Goal: Communication & Community: Answer question/provide support

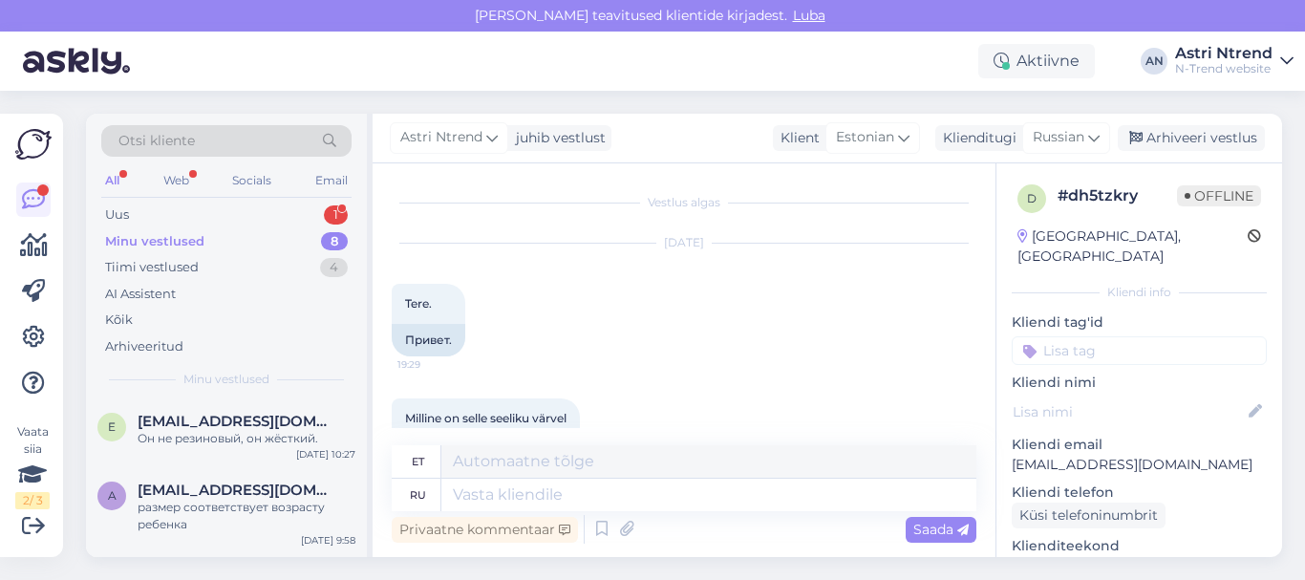
scroll to position [677, 0]
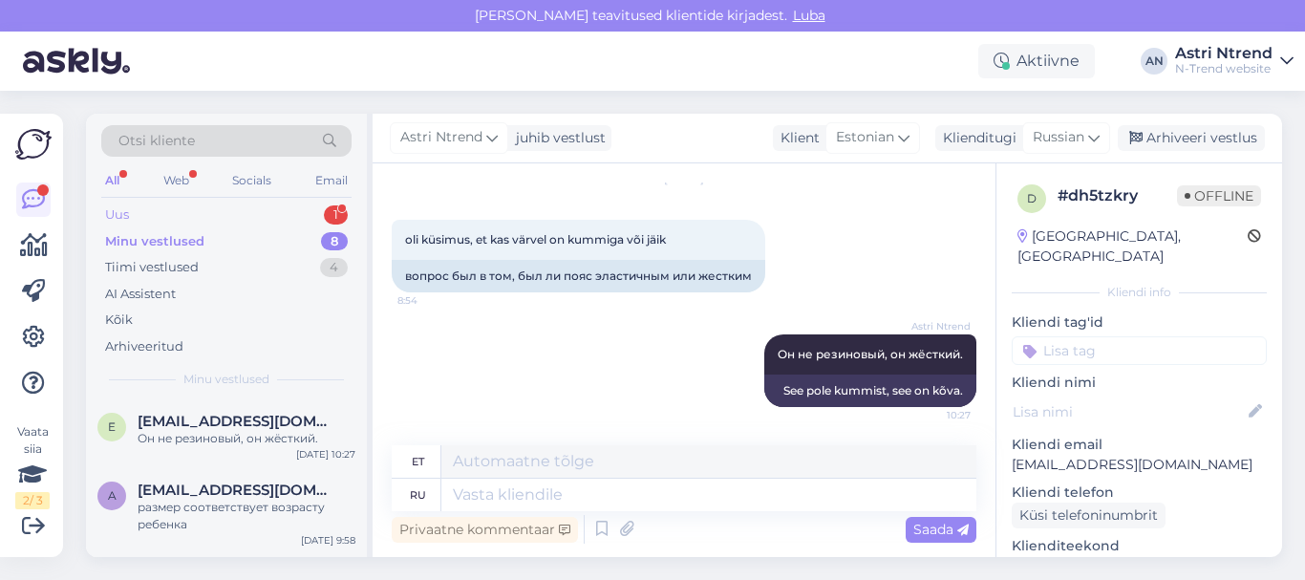
click at [330, 217] on div "1" at bounding box center [336, 214] width 24 height 19
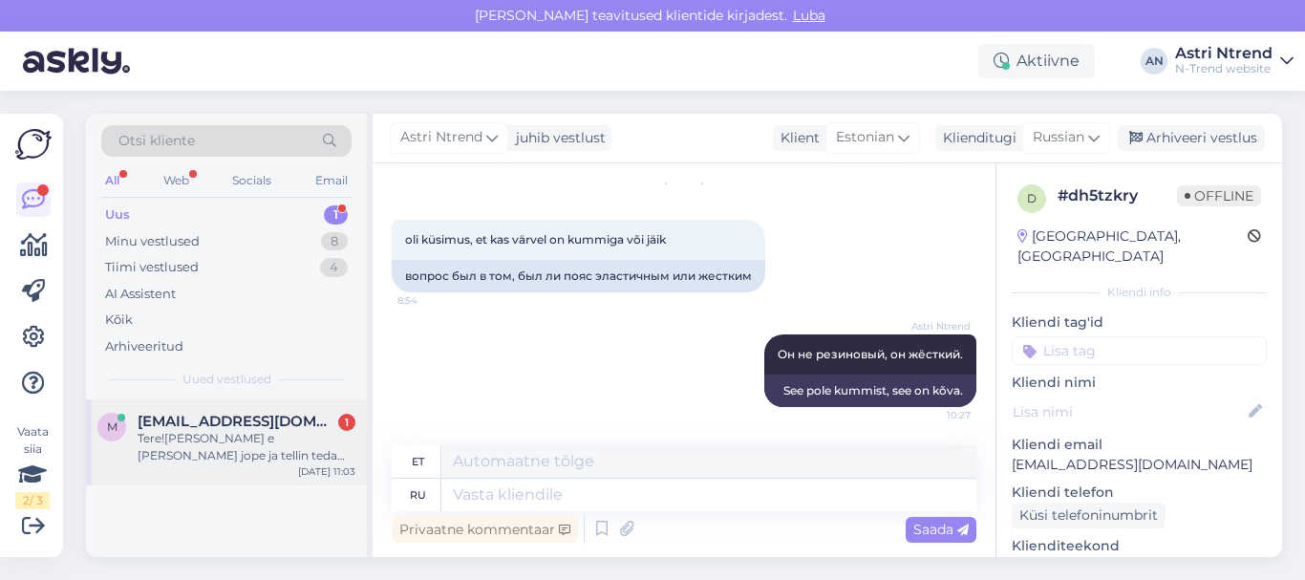
click at [173, 452] on div "Tere![PERSON_NAME] e [PERSON_NAME] jope ja tellin teda poodi,kui eksin suuruseg…" at bounding box center [247, 447] width 218 height 34
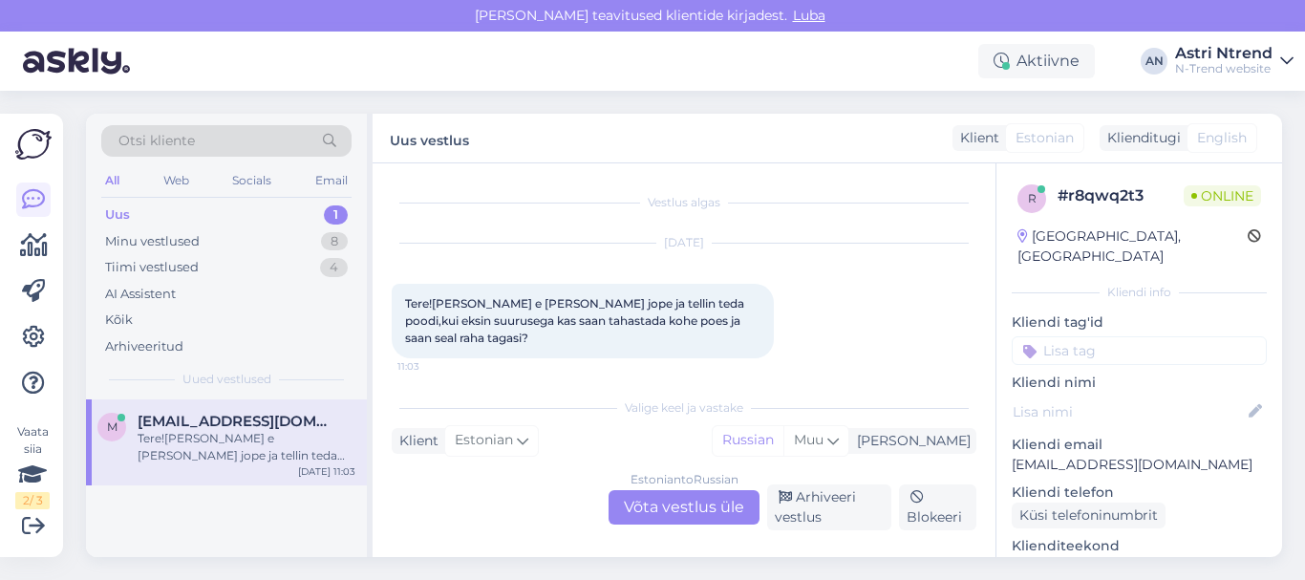
scroll to position [9, 0]
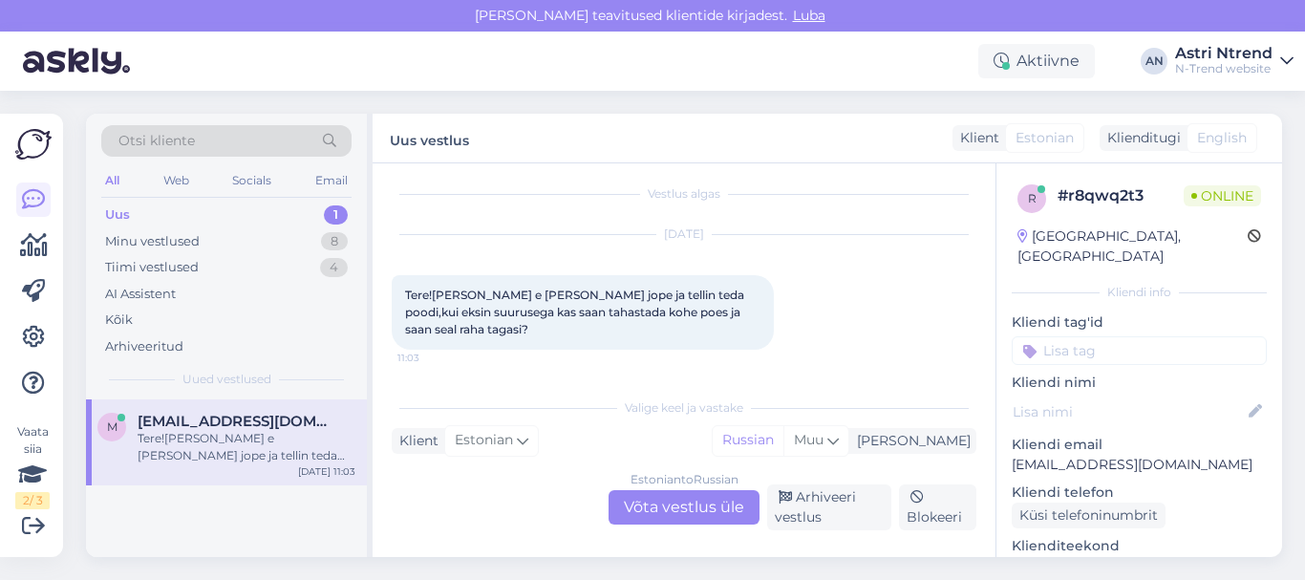
click at [643, 501] on div "Estonian to Russian Võta vestlus üle" at bounding box center [684, 507] width 151 height 34
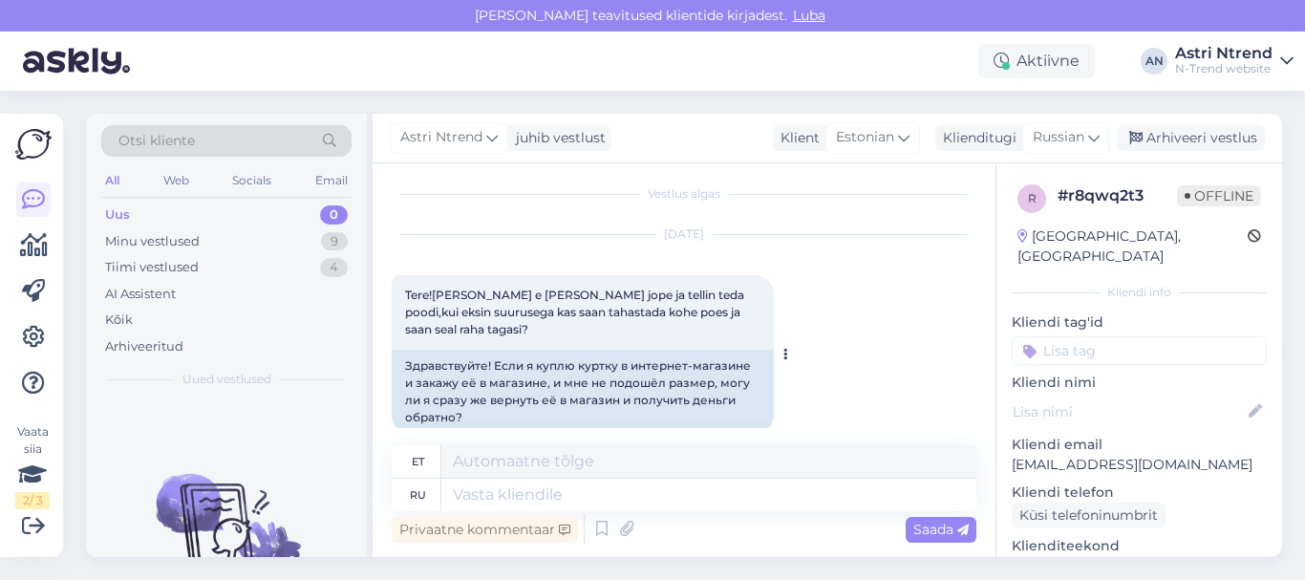
scroll to position [35, 0]
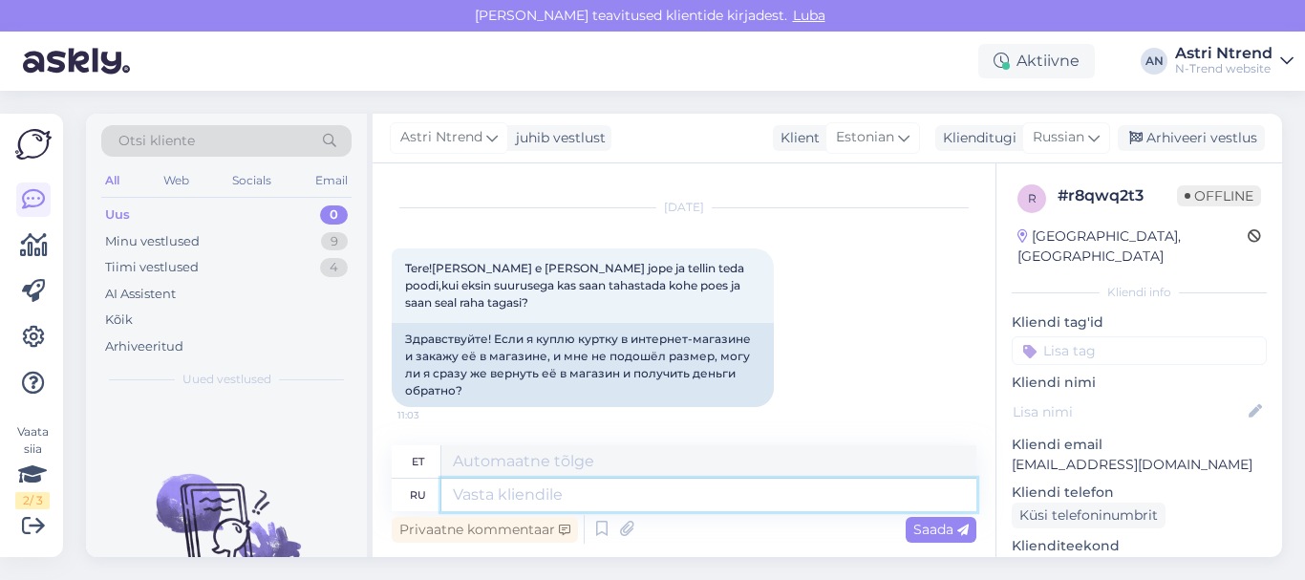
click at [520, 499] on textarea at bounding box center [708, 495] width 535 height 32
type textarea "З"
type textarea "Z"
type textarea "Здравс"
type textarea "Tere"
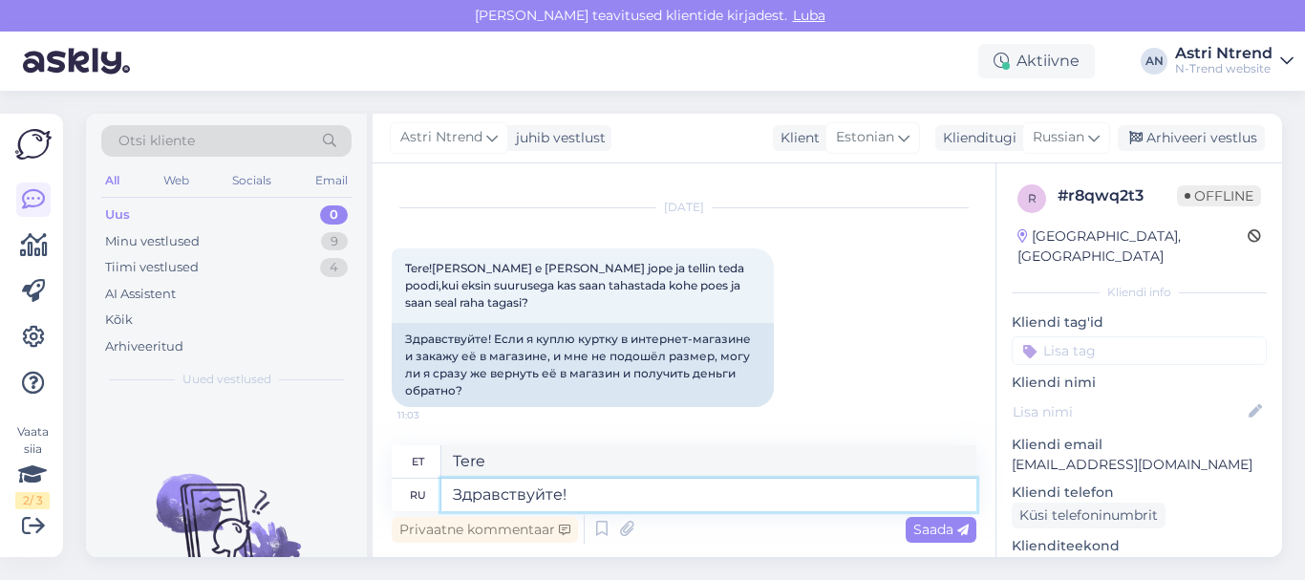
type textarea "Здравствуйте!"
type textarea "Tere!"
type textarea "Здравствуйте! да,"
type textarea "Tere! [GEOGRAPHIC_DATA],"
type textarea "Здравствуйте! да, можете"
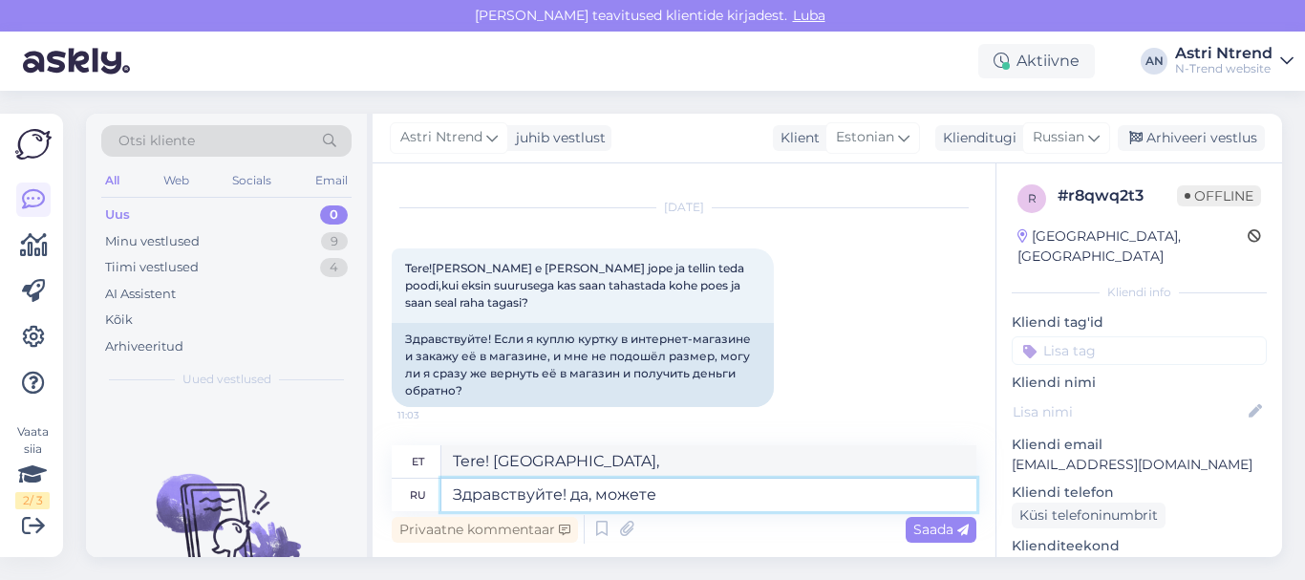
type textarea "Tere! Jah, saate küll."
type textarea "Здравствуйте! да, можете вернуть"
type textarea "Tere! Jah, saate selle tagastada."
type textarea "Здравствуйте! да, можете вернуть. Ден"
type textarea "Tere! Jah, saate selle tagastada. Den"
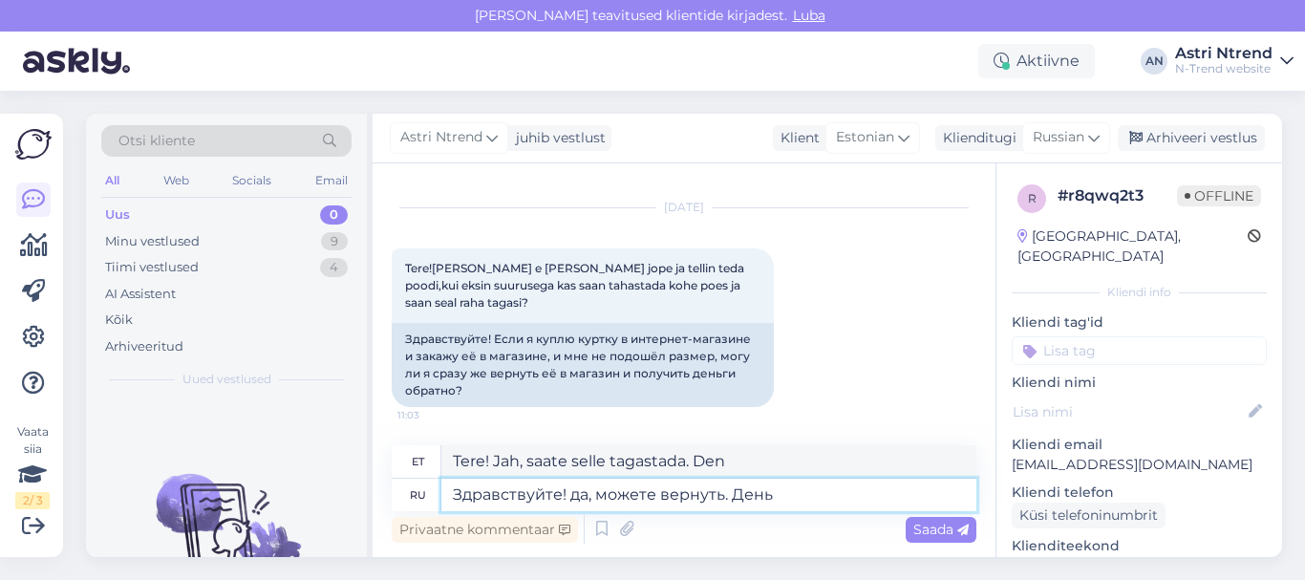
type textarea "Здравствуйте! да, можете вернуть. День"
type textarea "Tere! Jah, saate selle tagastada. Päev"
type textarea "Здравствуйте! да, можете вернуть. Деньги"
type textarea "Tere! Jah, saate raha tagastada."
type textarea "Здравствуйте! да, можете вернуть. Деньги вам"
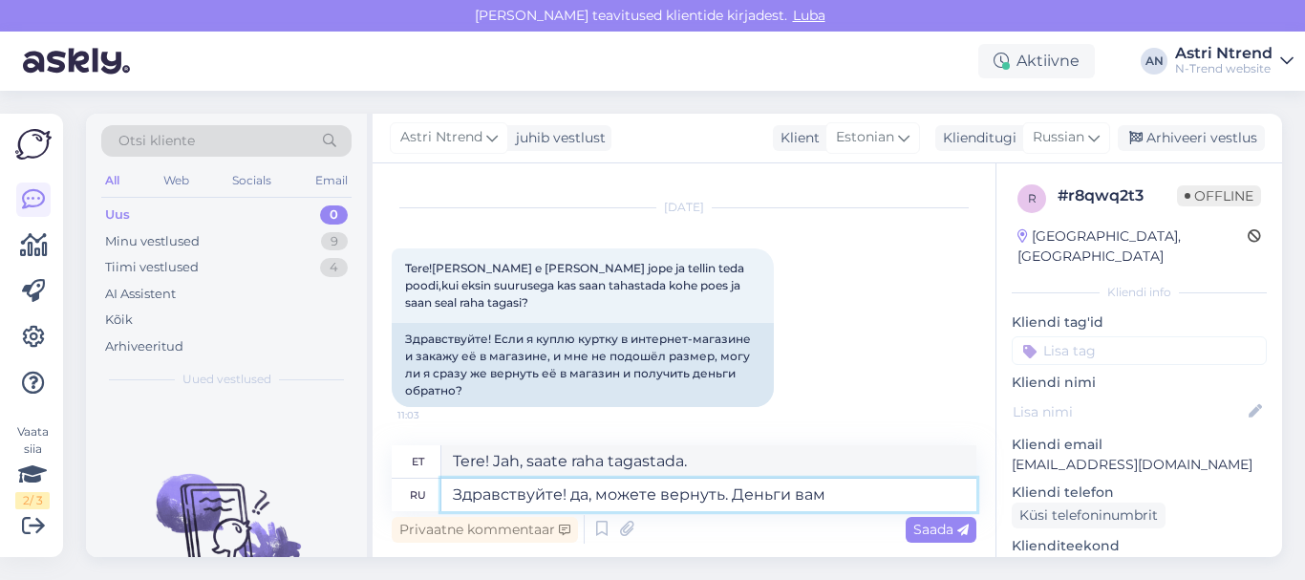
type textarea "Tere! Jah, saate selle tagastada. Raha on teie."
type textarea "Здравствуйте! да, можете вернуть. Деньги вам вернут"
type textarea "Tere! Jah, saate selle tagastada. Saate oma raha tagasi."
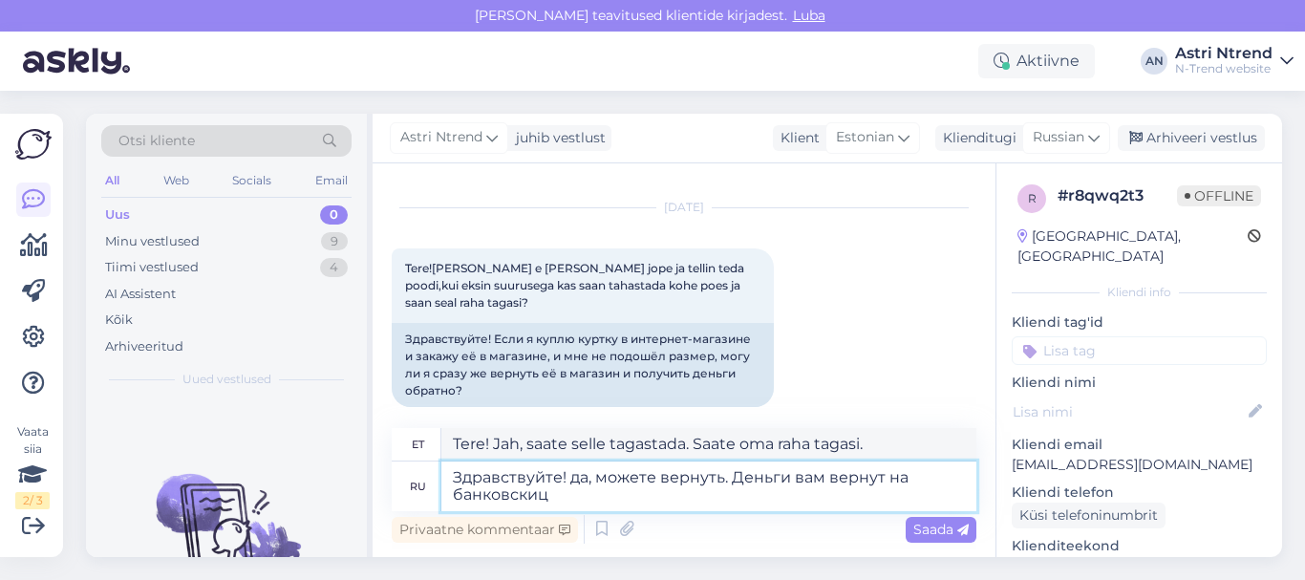
type textarea "Здравствуйте! да, можете вернуть. Деньги вам вернут на банковскиц"
type textarea "Tere! Jah, saate selle tagastada. Raha kantakse teie pangakontole tagasi."
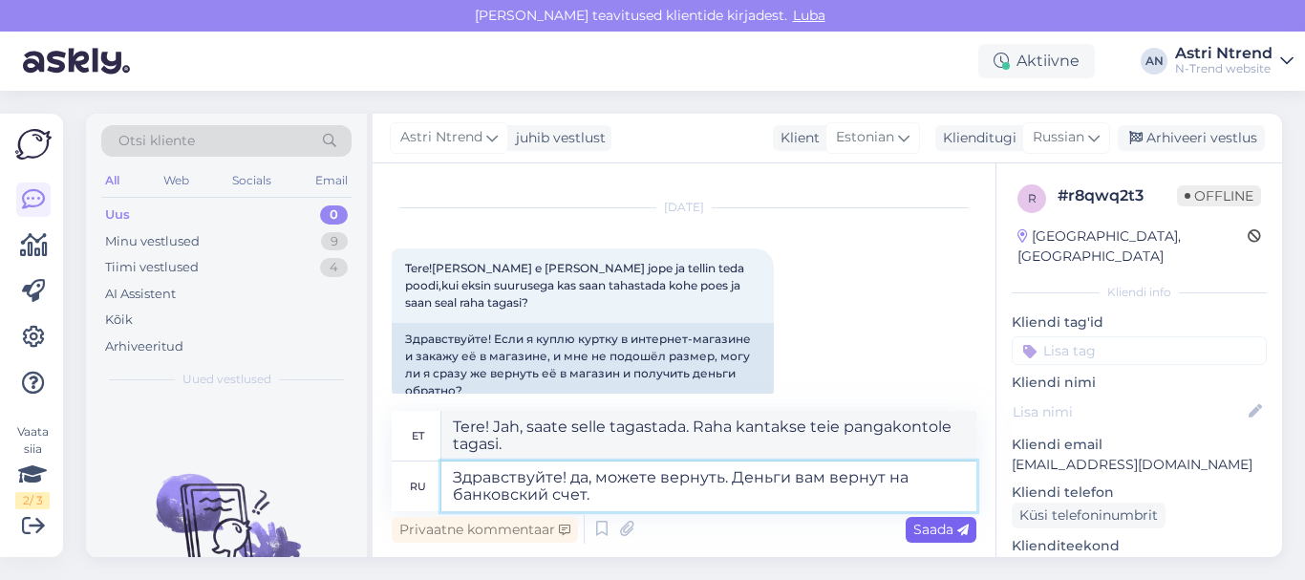
type textarea "Здравствуйте! да, можете вернуть. Деньги вам вернут на банковский счет."
click at [921, 536] on span "Saada" at bounding box center [941, 529] width 55 height 17
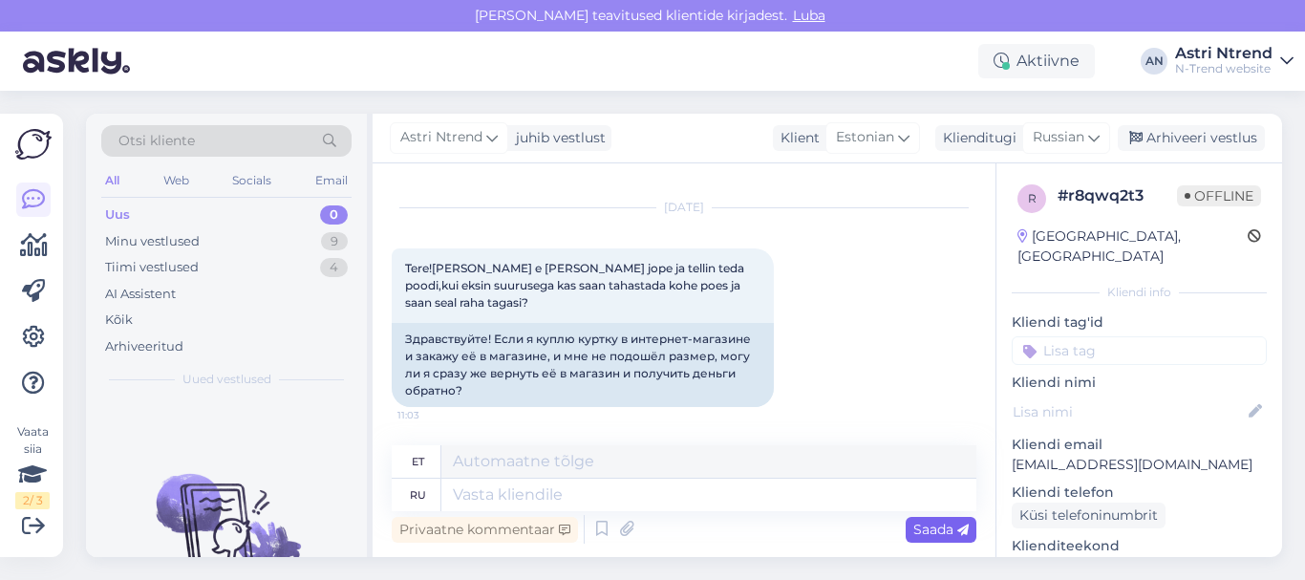
scroll to position [184, 0]
